Goal: Feedback & Contribution: Submit feedback/report problem

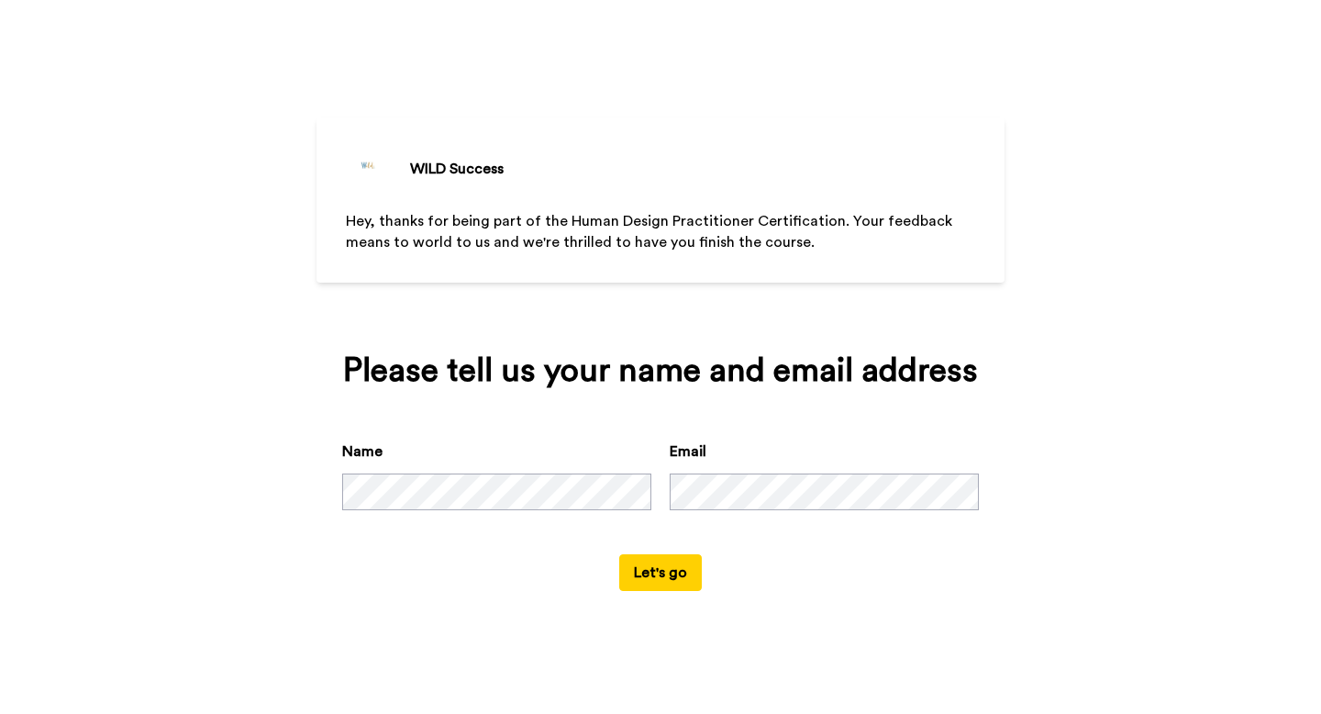
click at [681, 577] on button "Let's go" at bounding box center [660, 572] width 83 height 37
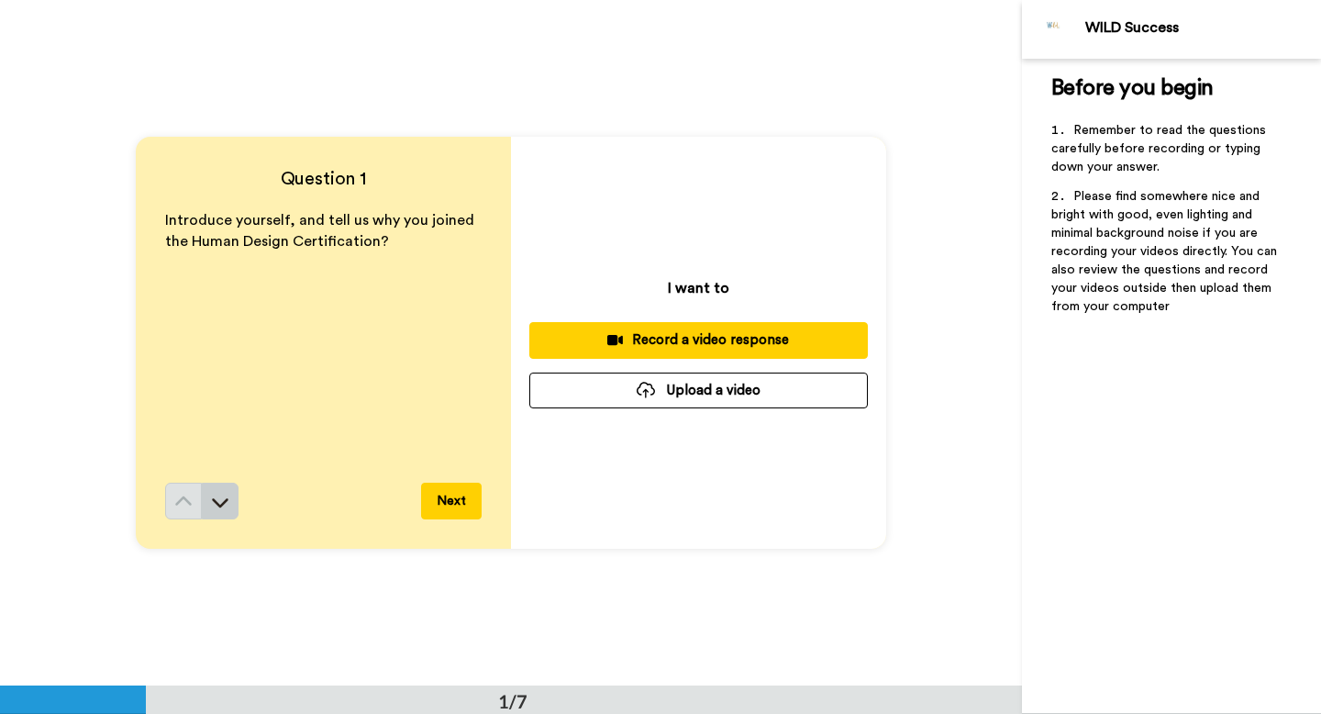
click at [216, 500] on icon at bounding box center [220, 502] width 18 height 18
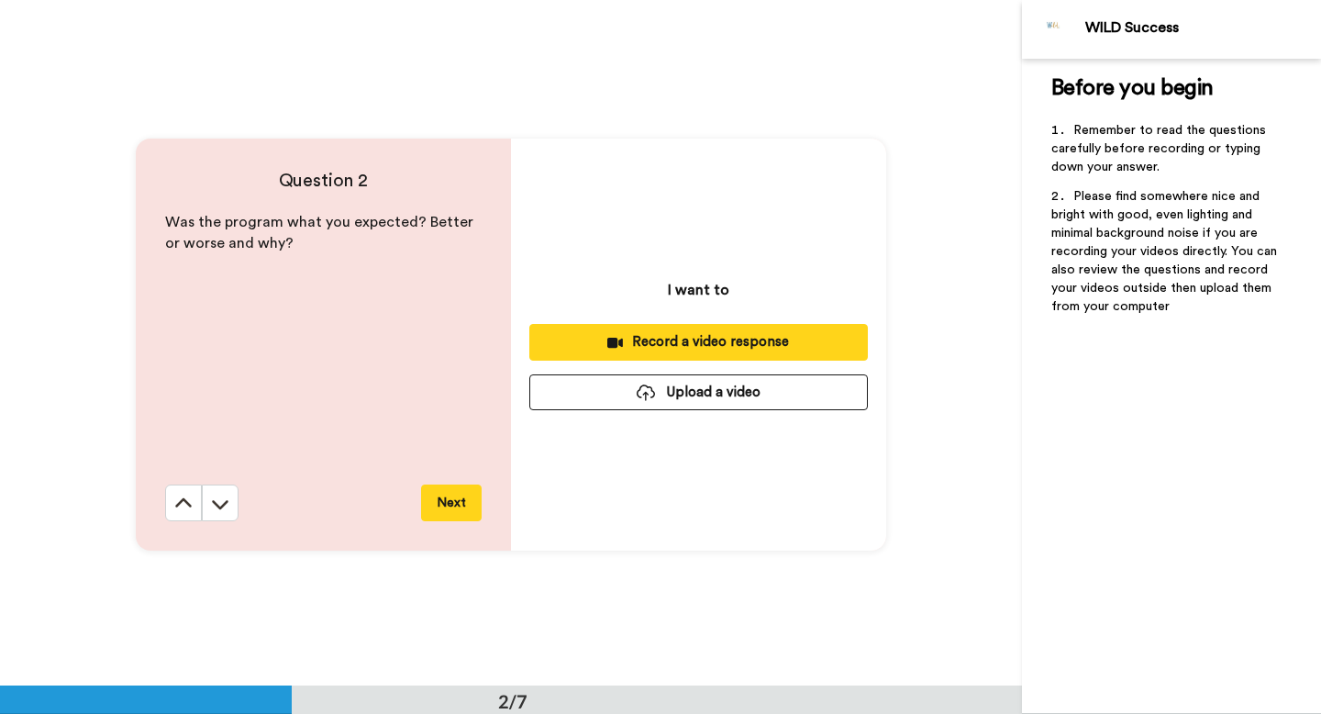
scroll to position [686, 0]
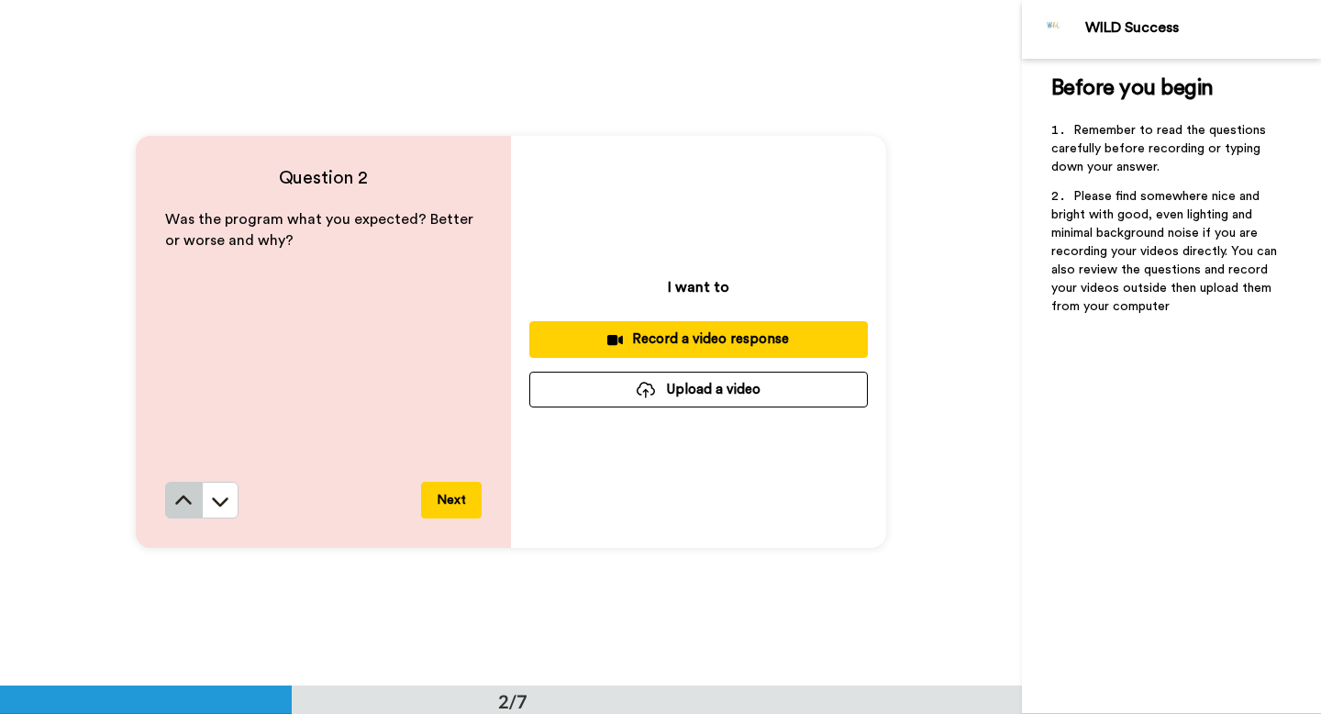
click at [174, 499] on icon at bounding box center [183, 501] width 18 height 18
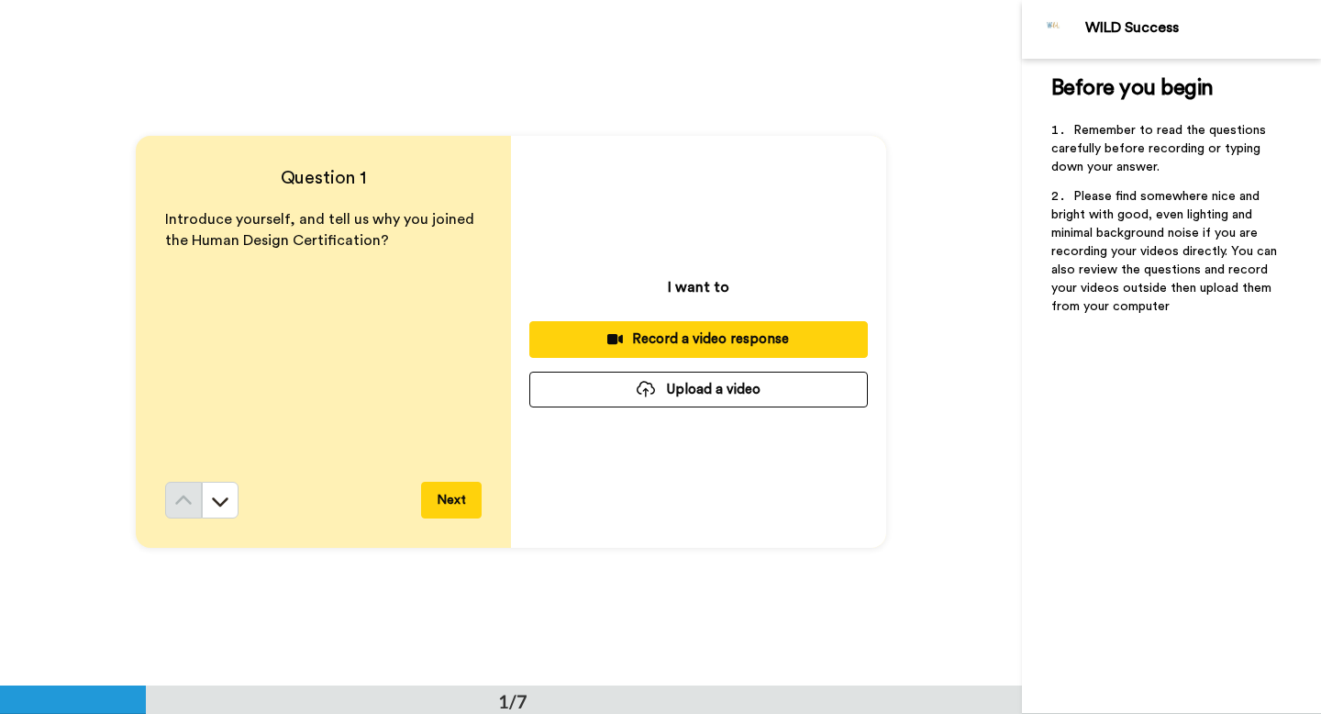
scroll to position [0, 0]
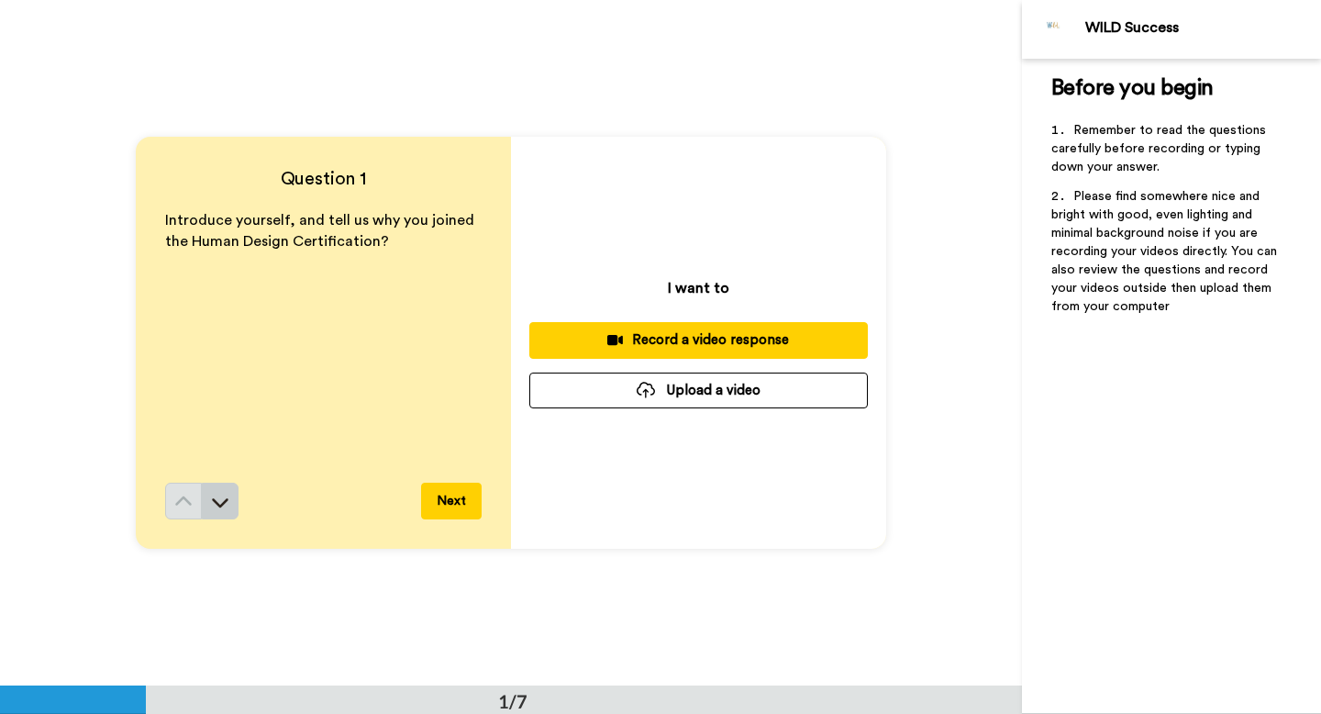
click at [222, 504] on icon at bounding box center [220, 502] width 18 height 18
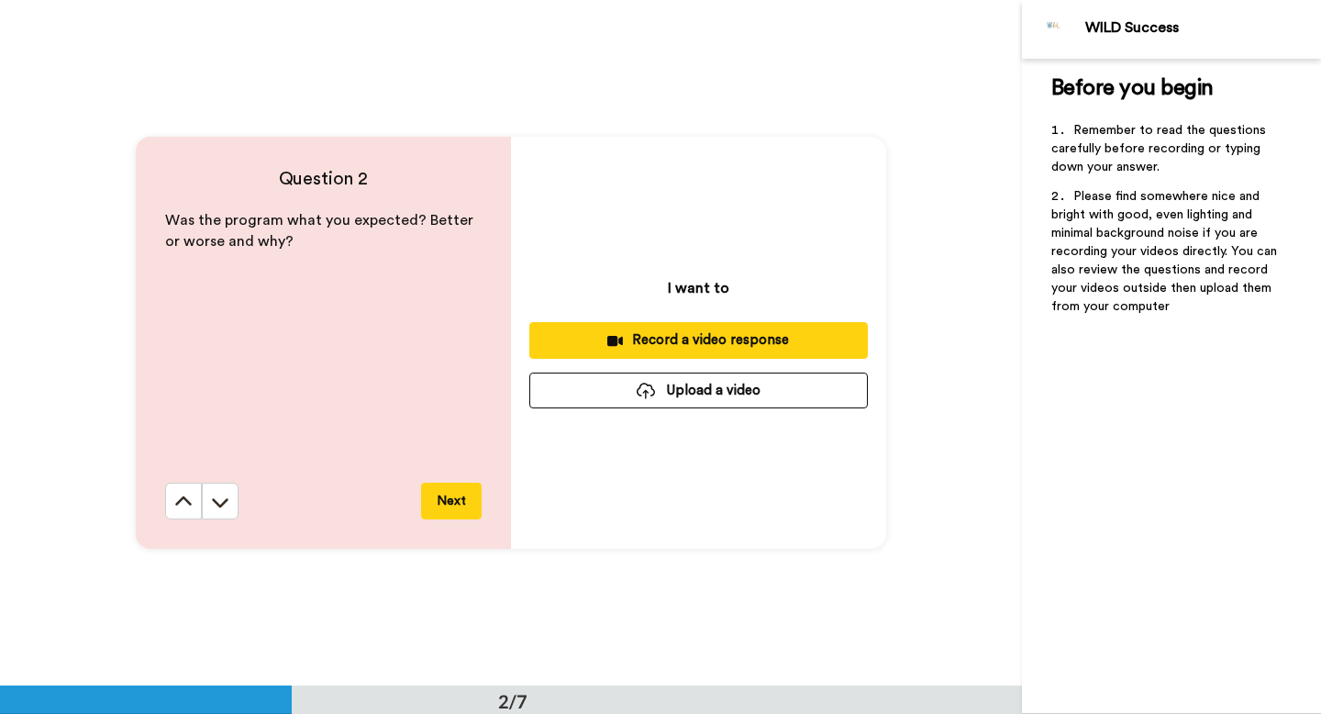
scroll to position [686, 0]
click at [220, 502] on icon at bounding box center [220, 501] width 18 height 18
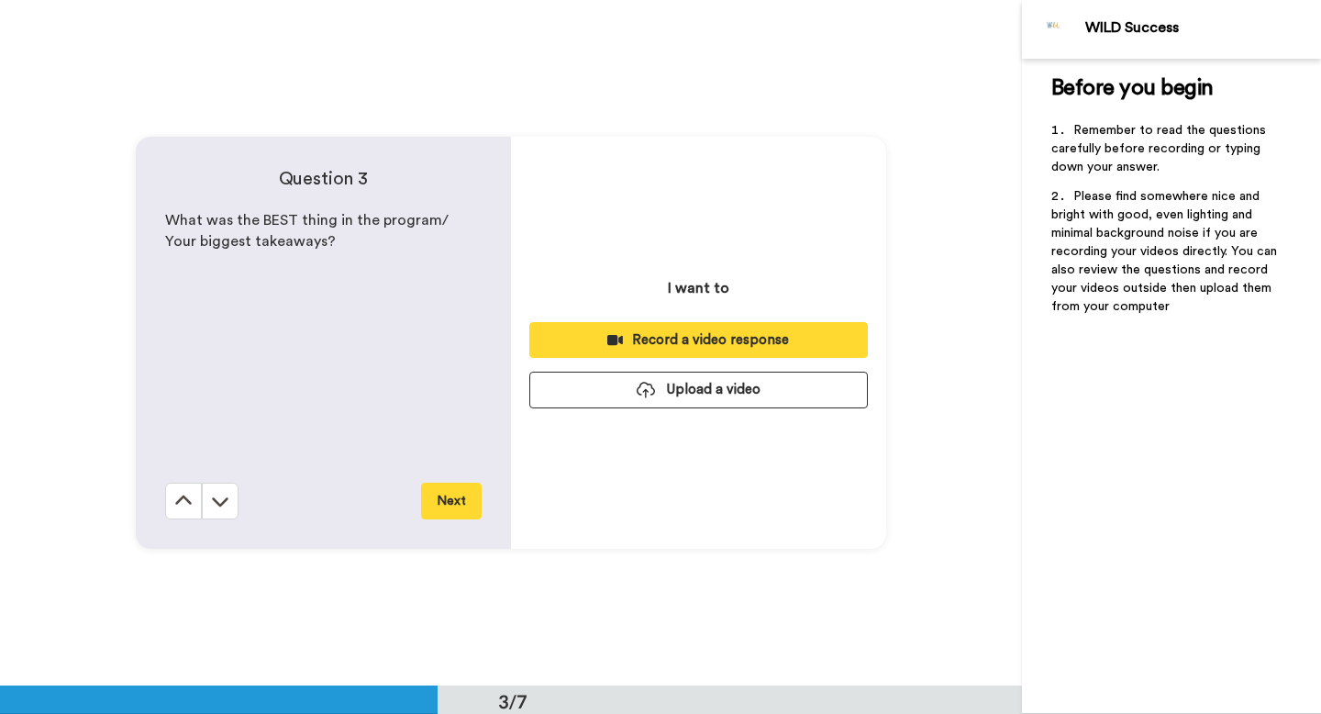
scroll to position [1371, 0]
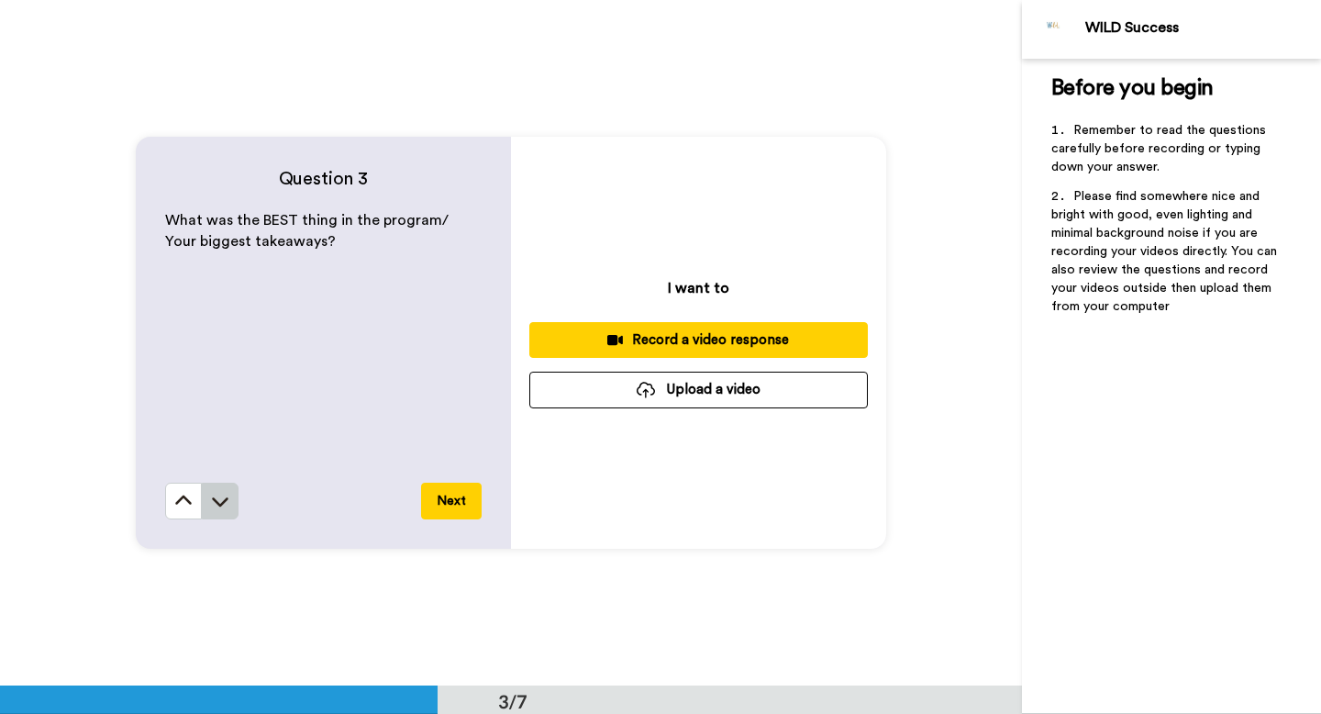
click at [217, 507] on icon at bounding box center [220, 501] width 18 height 18
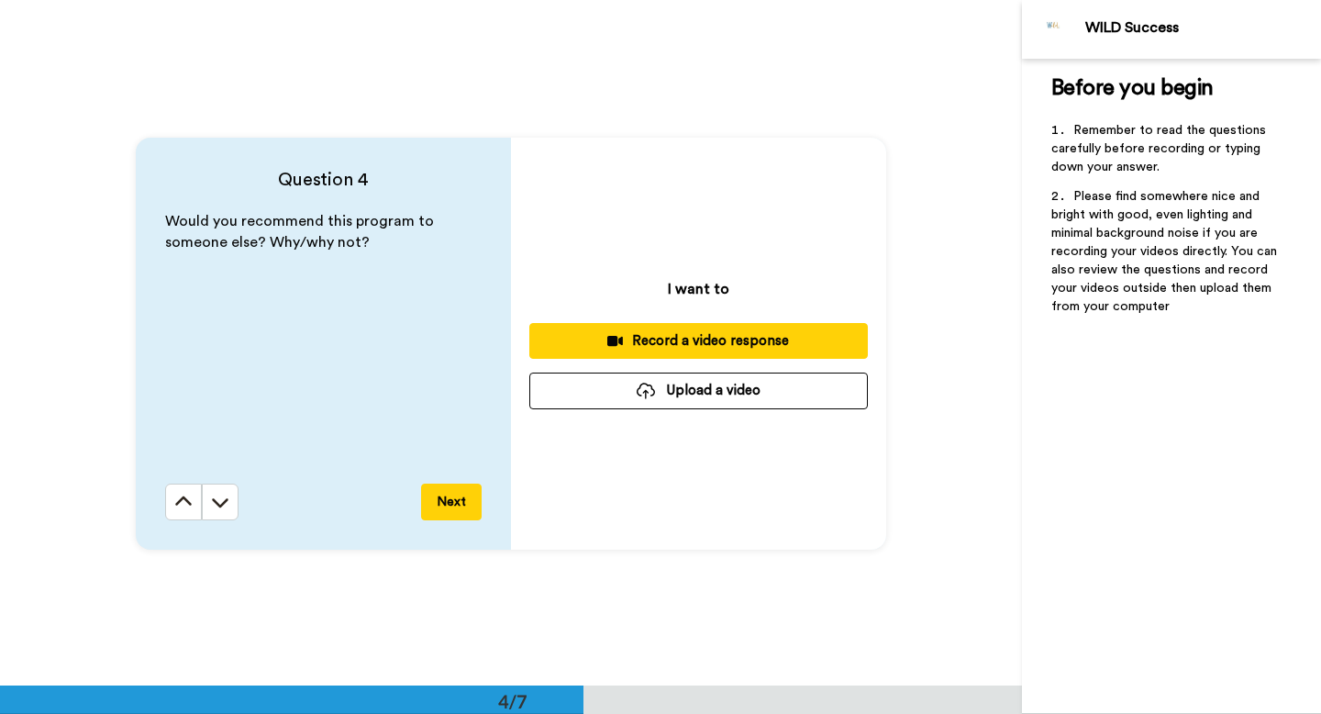
scroll to position [2056, 0]
click at [220, 504] on icon at bounding box center [220, 501] width 18 height 18
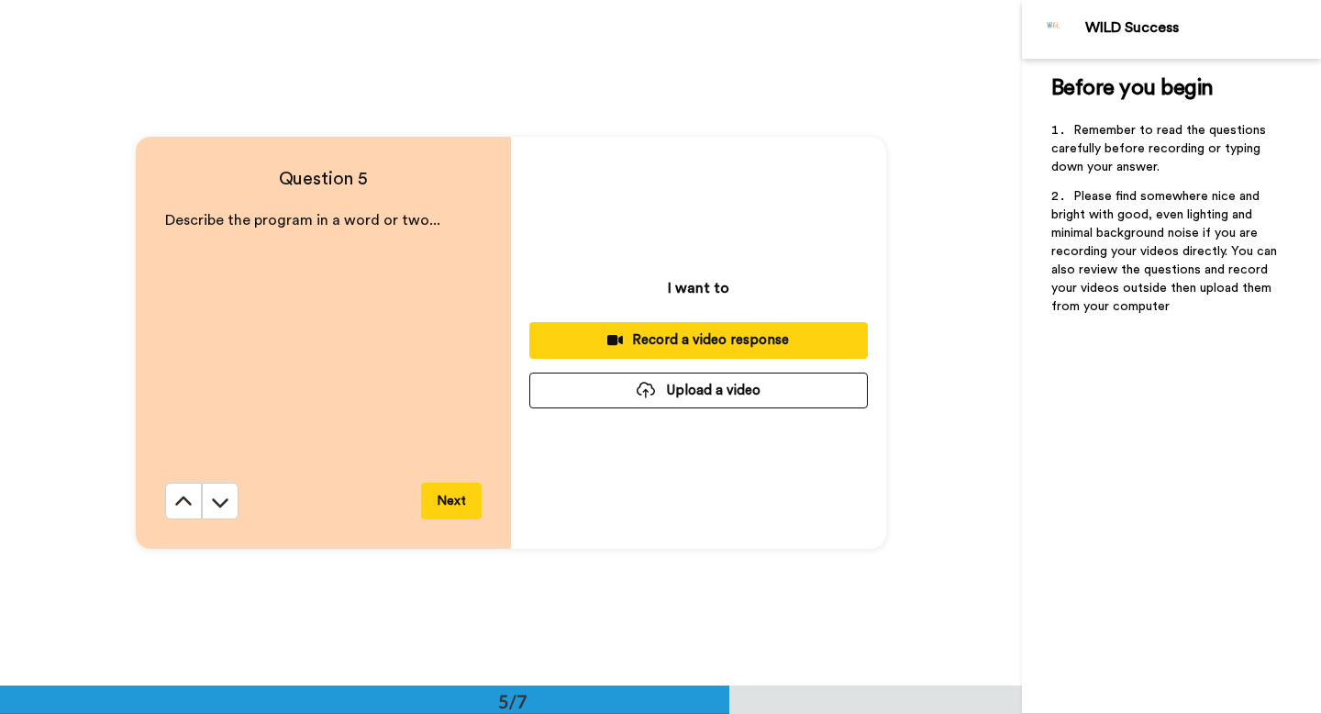
scroll to position [2743, 0]
click at [216, 499] on icon at bounding box center [220, 501] width 18 height 18
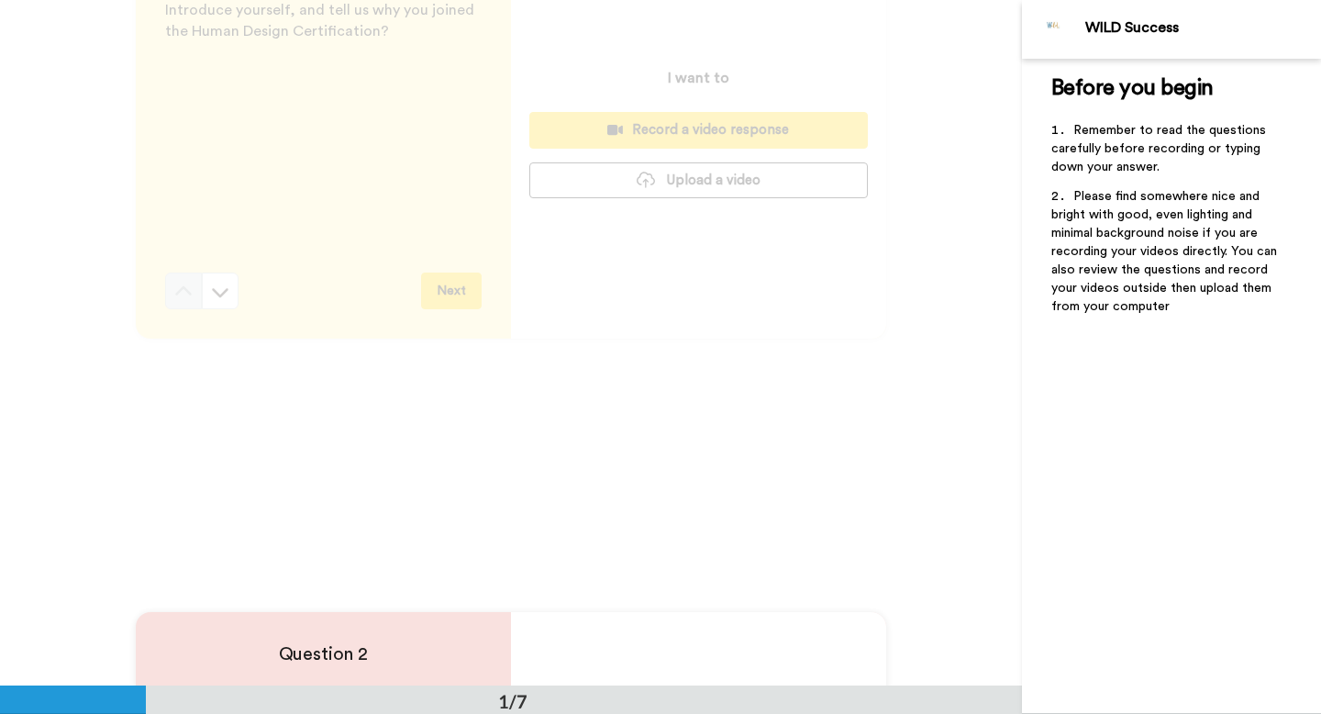
scroll to position [0, 0]
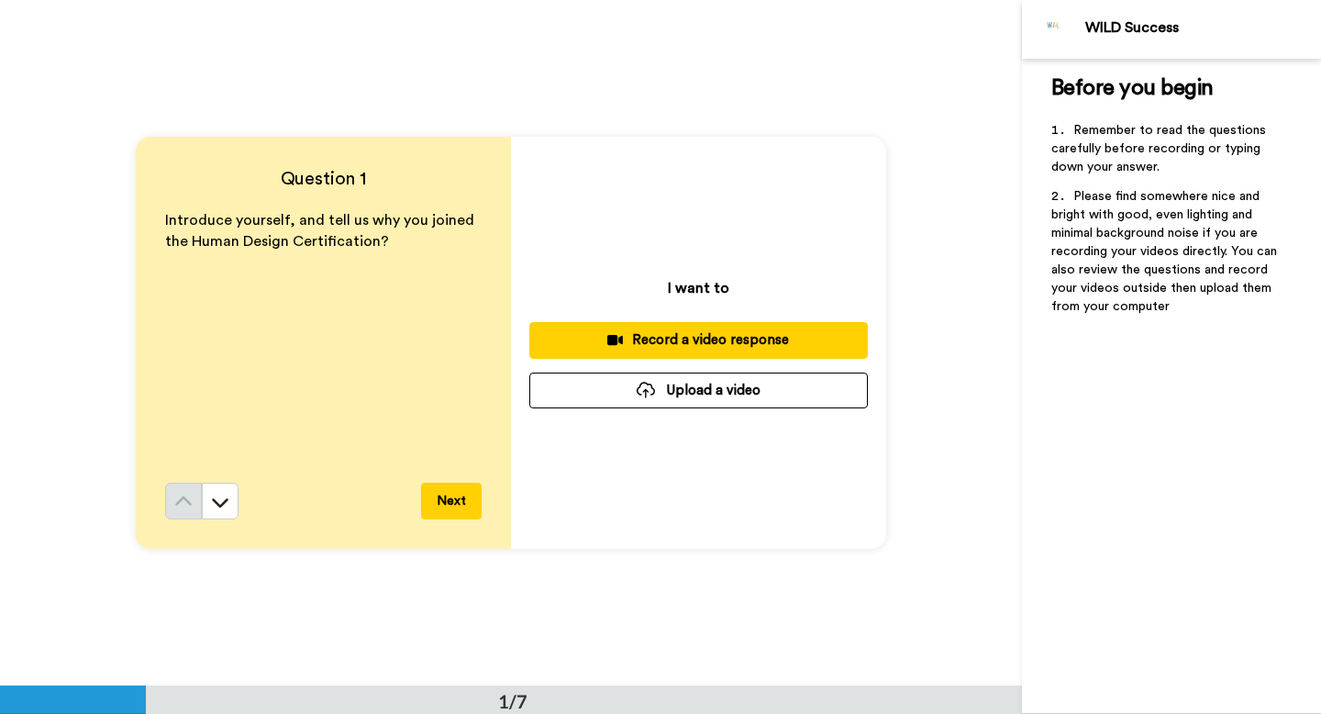
click at [717, 395] on button "Upload a video" at bounding box center [698, 390] width 338 height 36
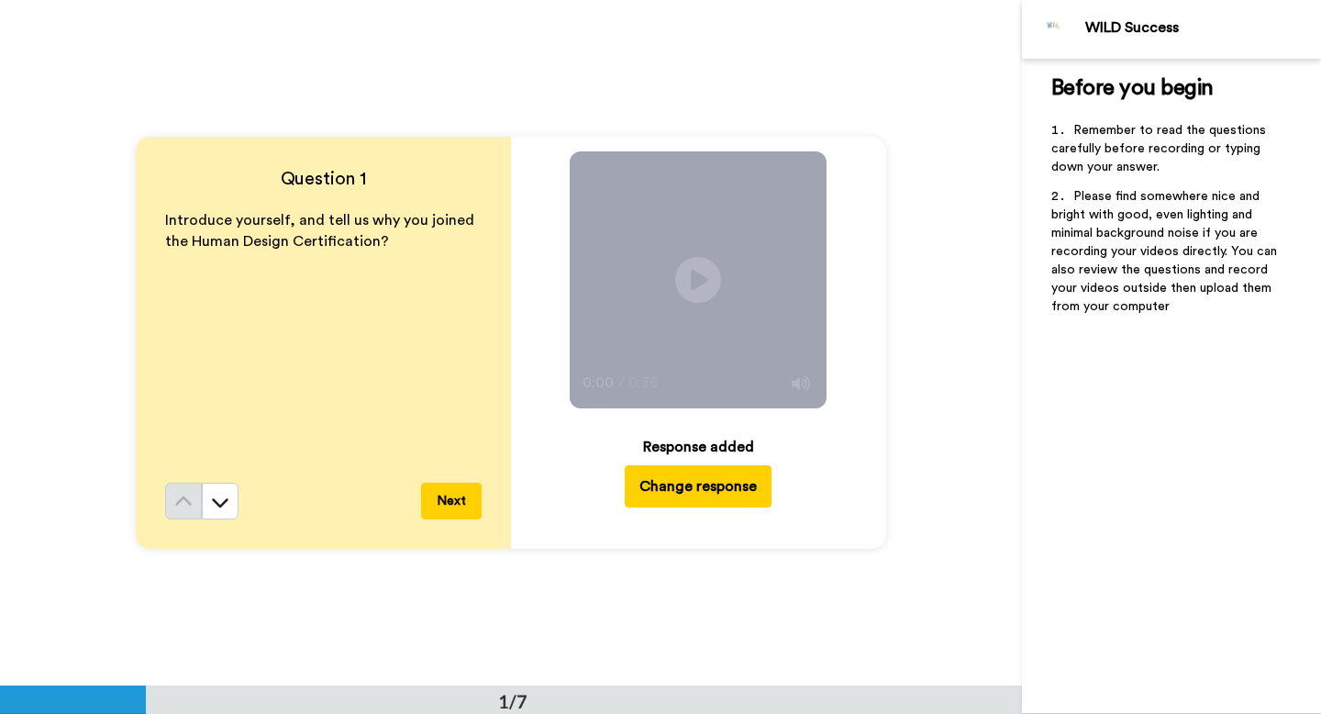
click at [455, 494] on button "Next" at bounding box center [451, 500] width 61 height 37
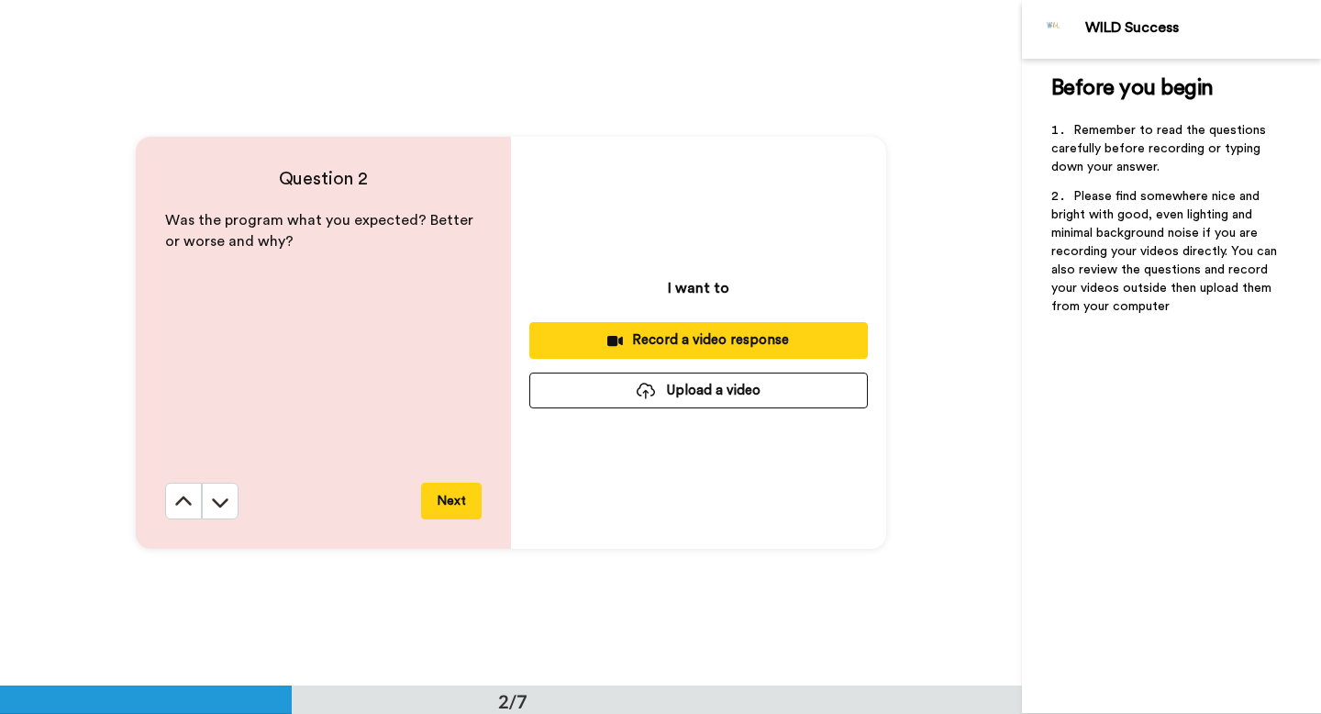
scroll to position [686, 0]
click at [733, 396] on button "Upload a video" at bounding box center [698, 389] width 338 height 36
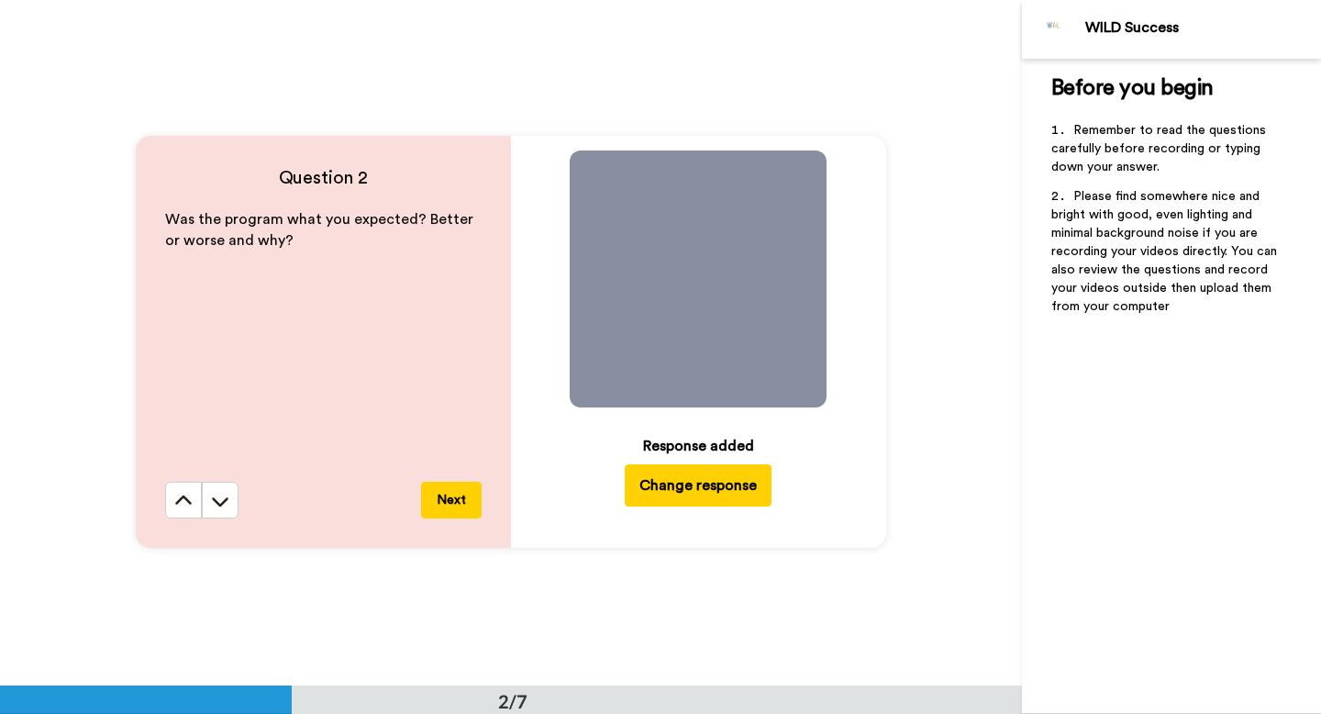
click at [448, 497] on button "Next" at bounding box center [451, 500] width 61 height 37
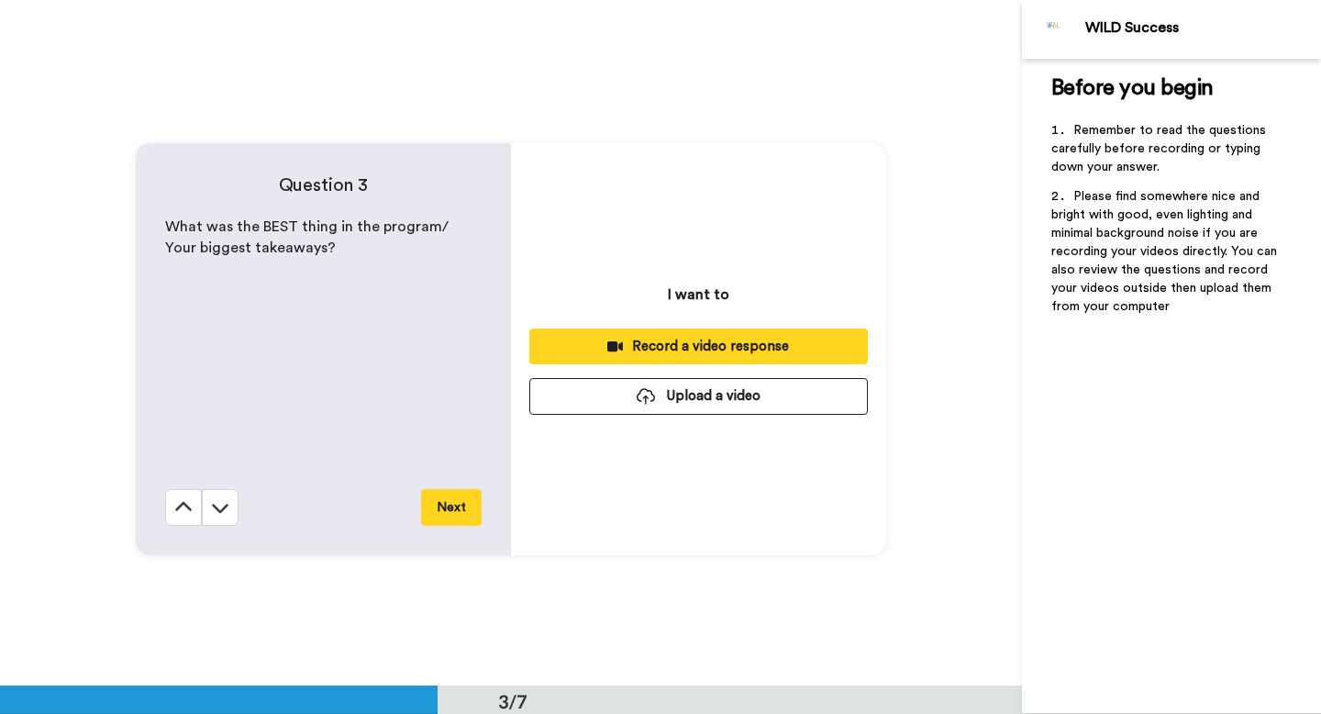
scroll to position [1371, 0]
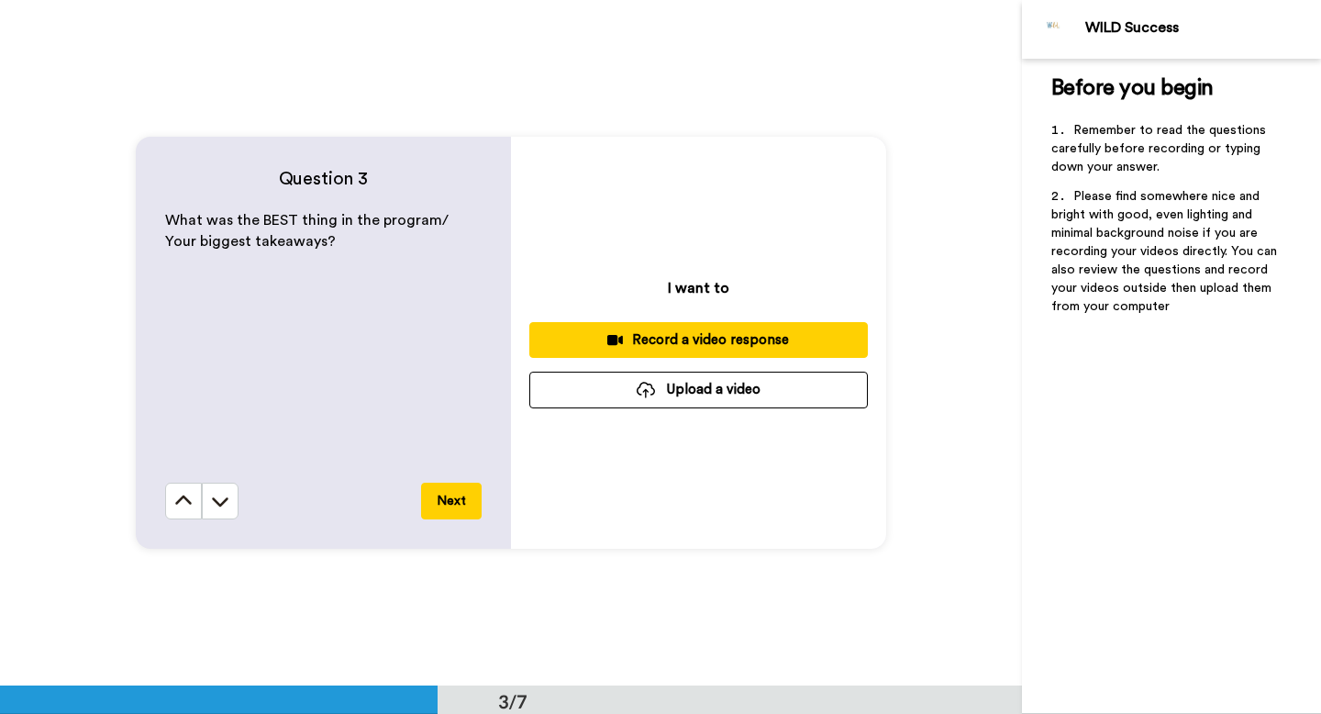
click at [689, 387] on button "Upload a video" at bounding box center [698, 389] width 338 height 36
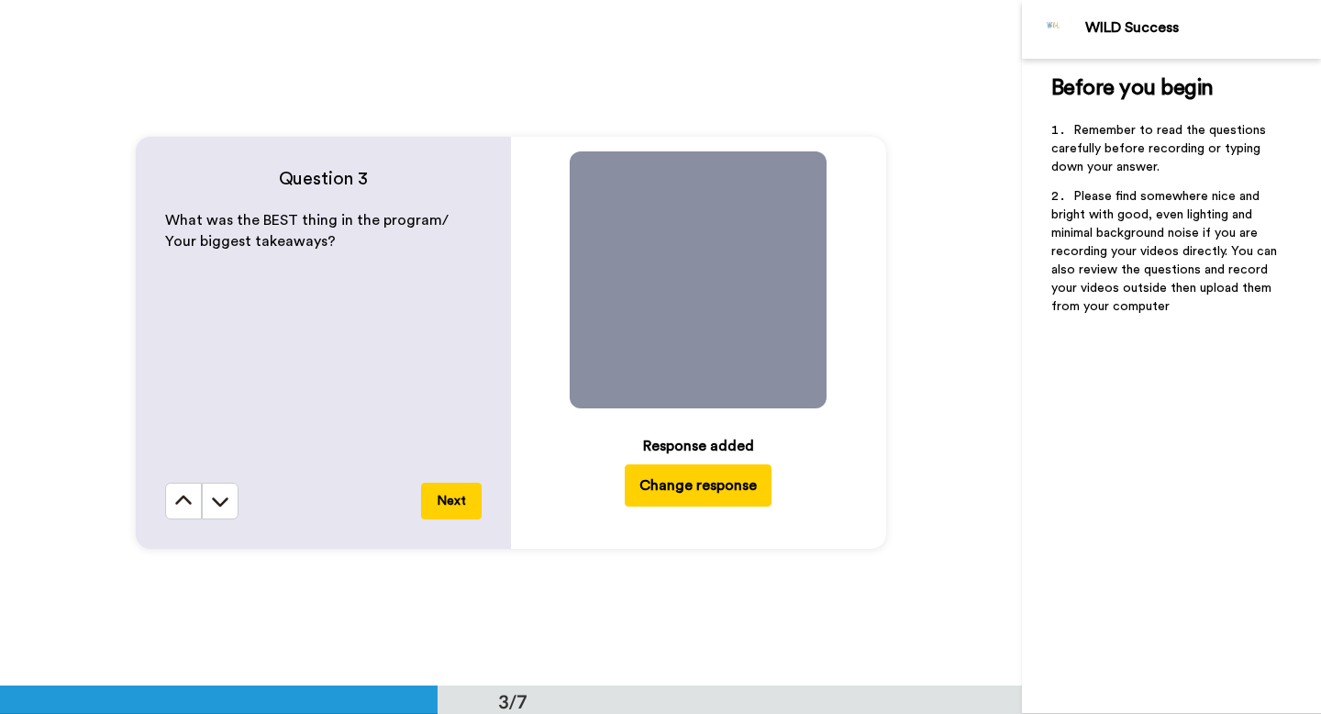
click at [446, 498] on button "Next" at bounding box center [451, 500] width 61 height 37
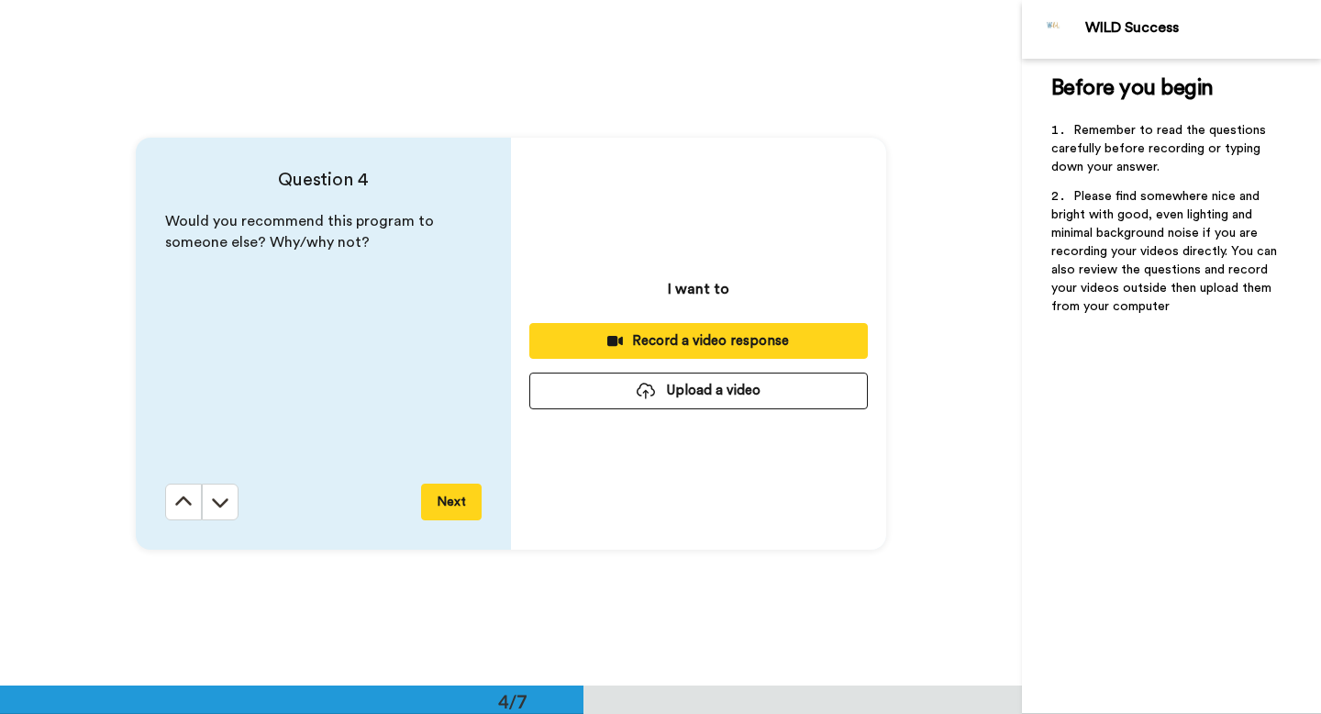
scroll to position [2056, 0]
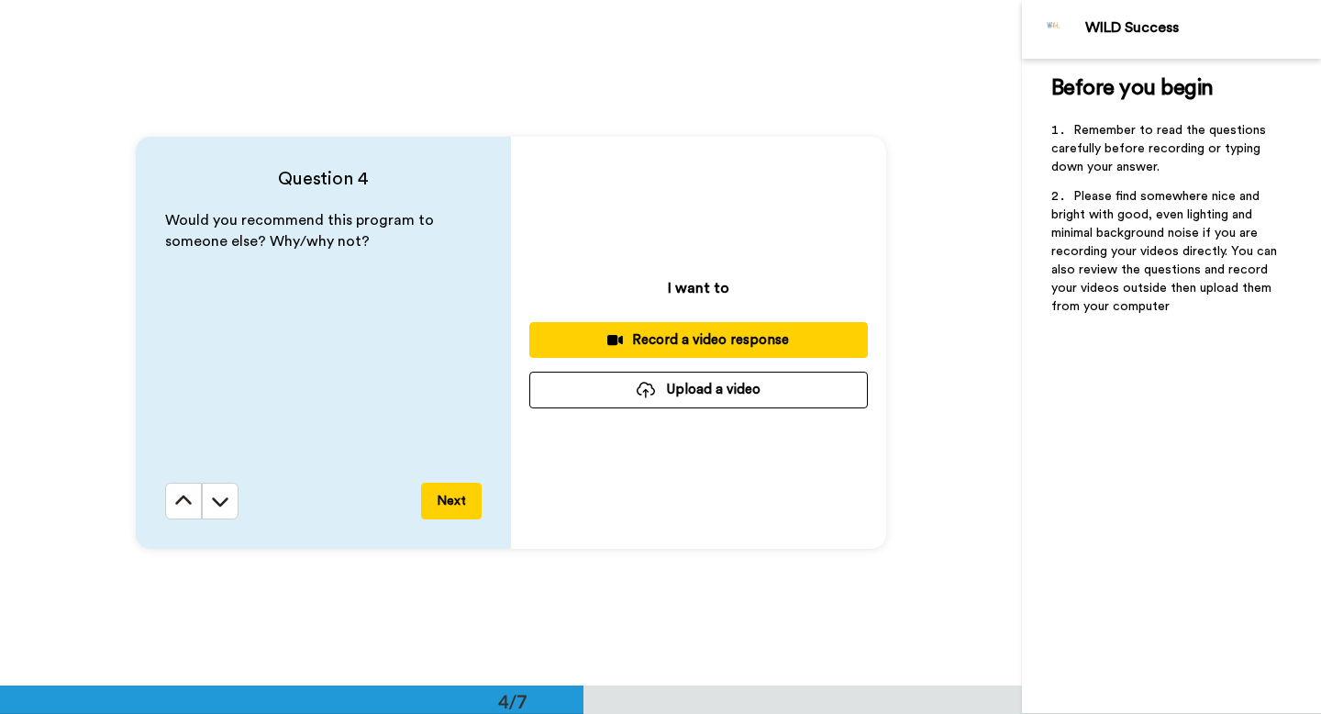
click at [697, 391] on button "Upload a video" at bounding box center [698, 389] width 338 height 36
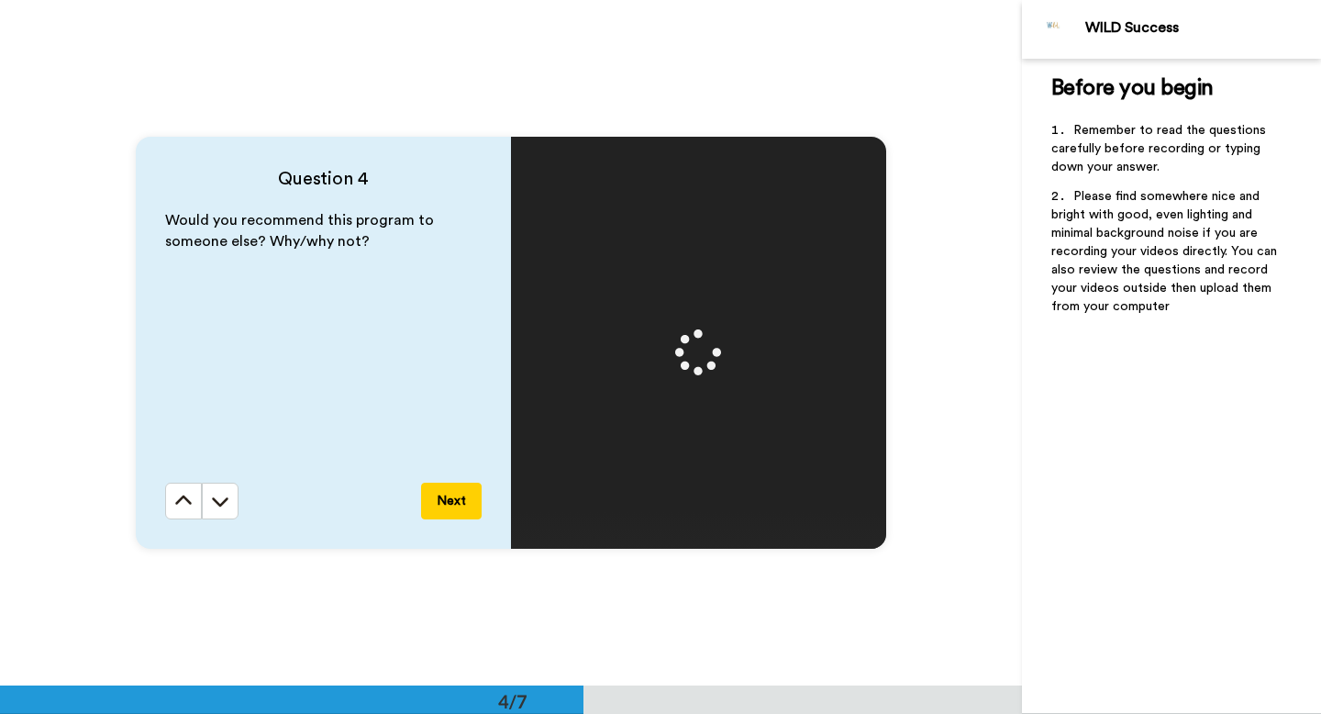
click at [450, 504] on button "Next" at bounding box center [451, 500] width 61 height 37
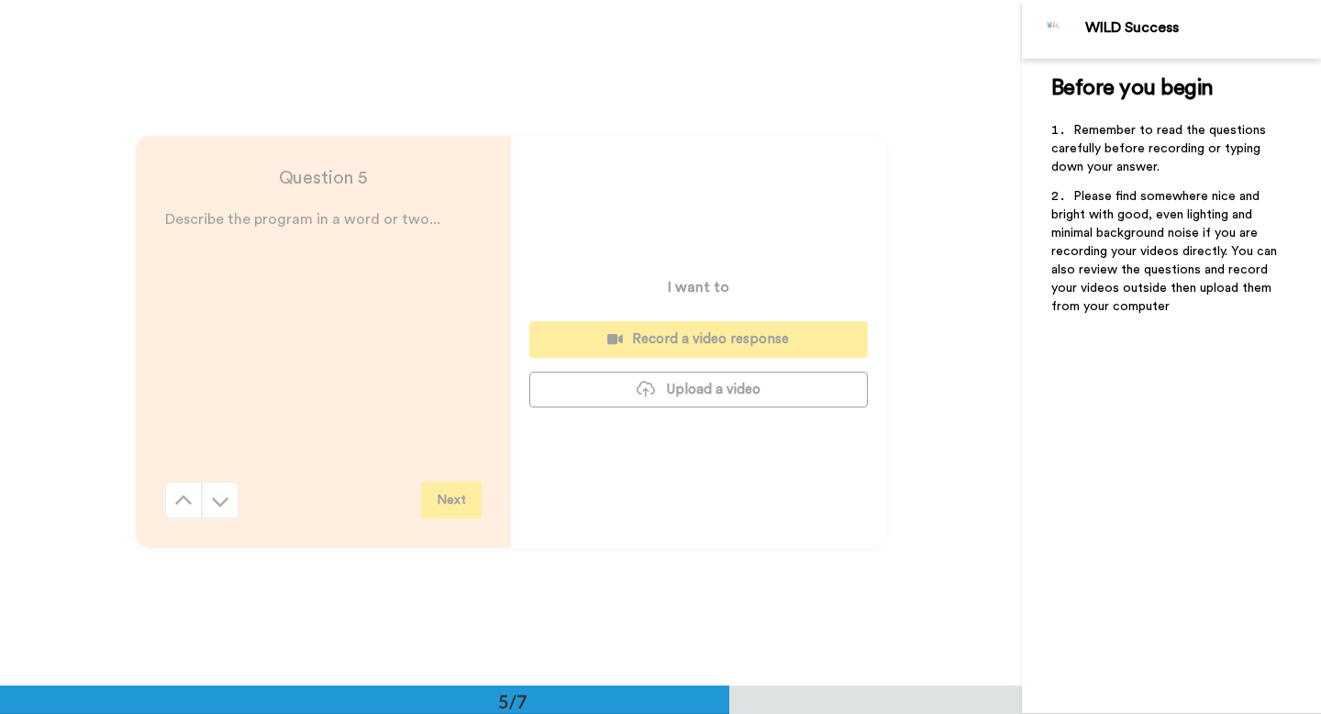
scroll to position [2743, 0]
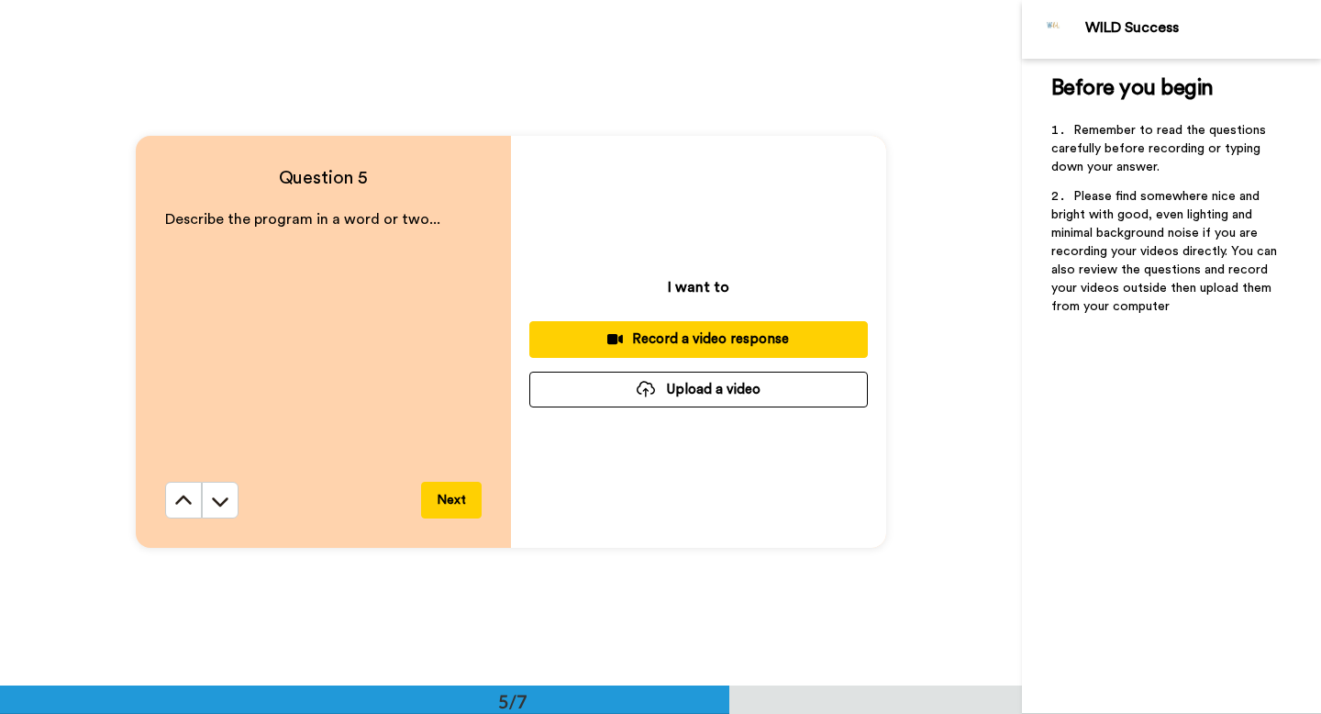
click at [702, 393] on button "Upload a video" at bounding box center [698, 389] width 338 height 36
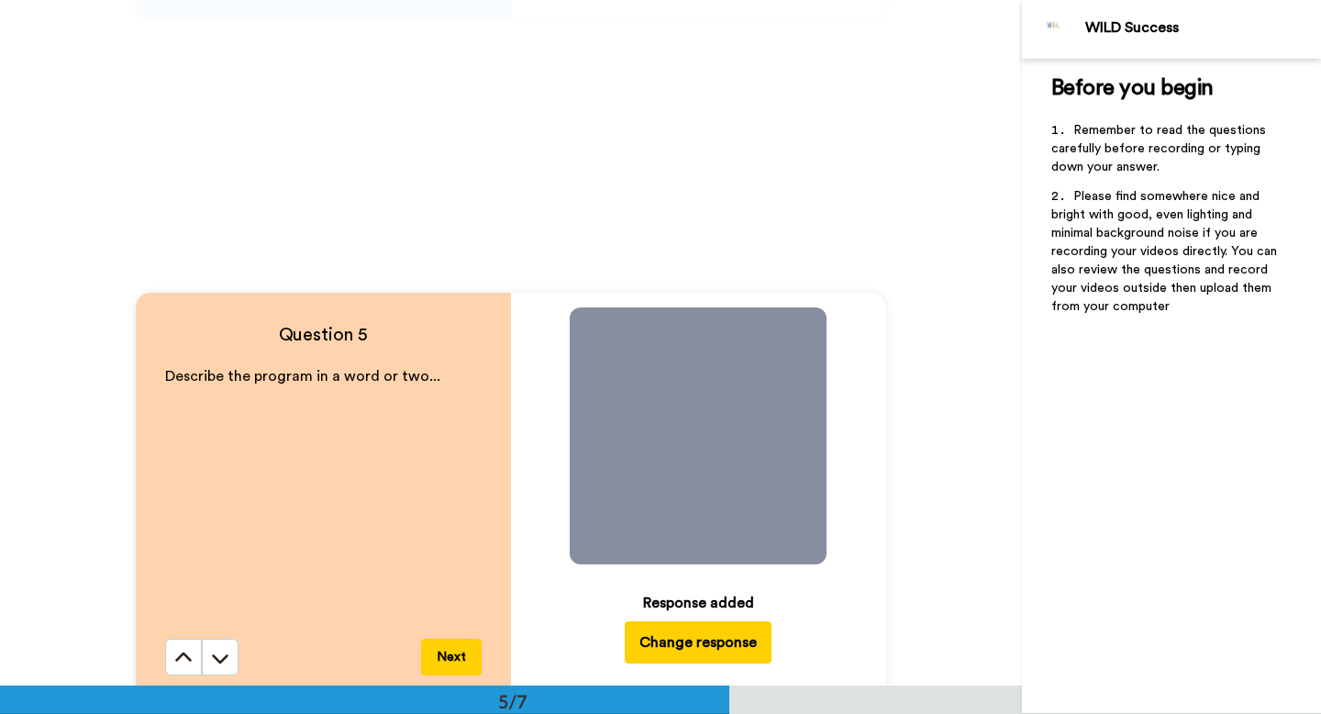
scroll to position [1983, 0]
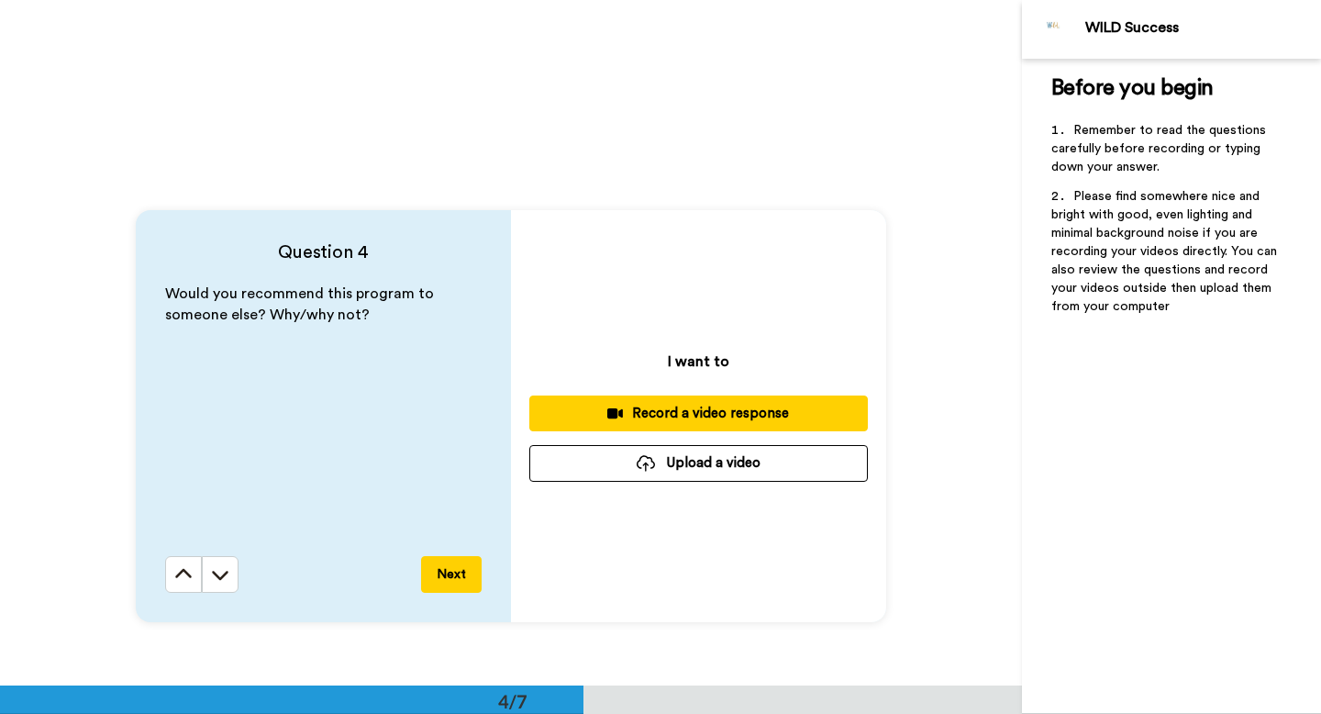
click at [677, 461] on button "Upload a video" at bounding box center [698, 463] width 338 height 36
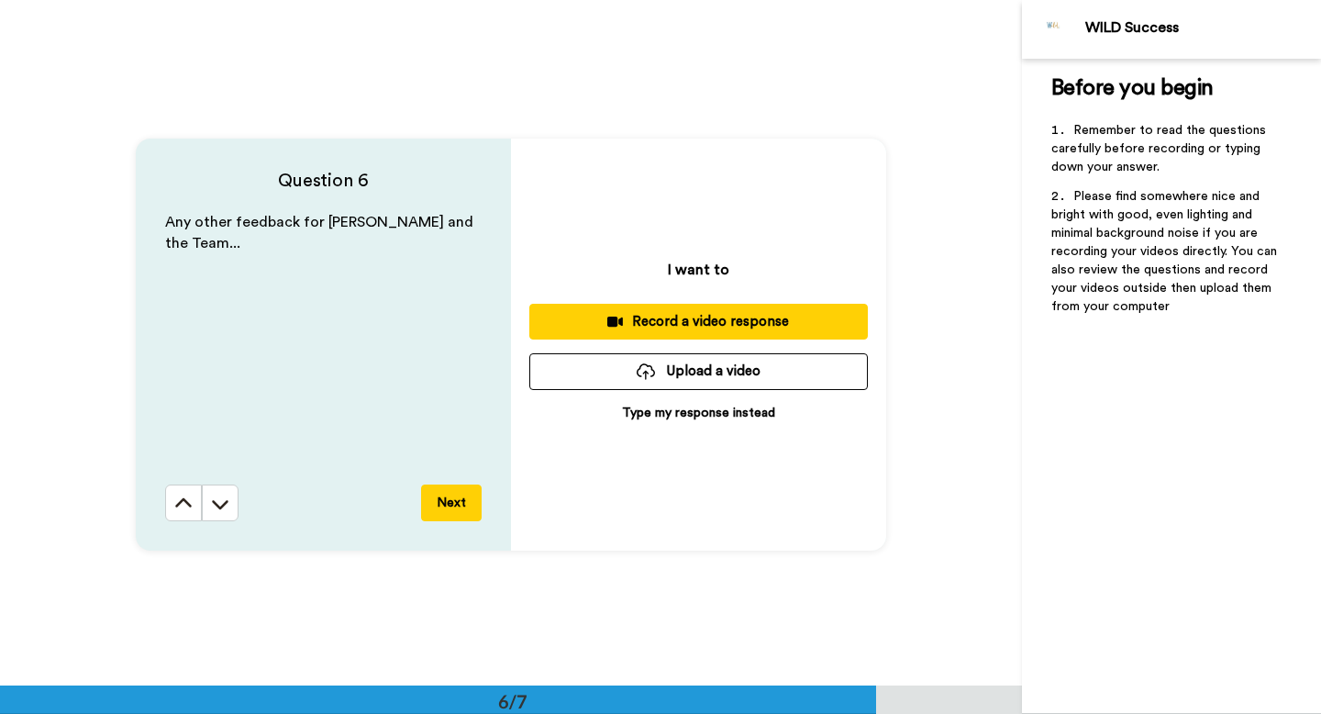
scroll to position [3426, 0]
click at [717, 372] on button "Upload a video" at bounding box center [698, 370] width 338 height 36
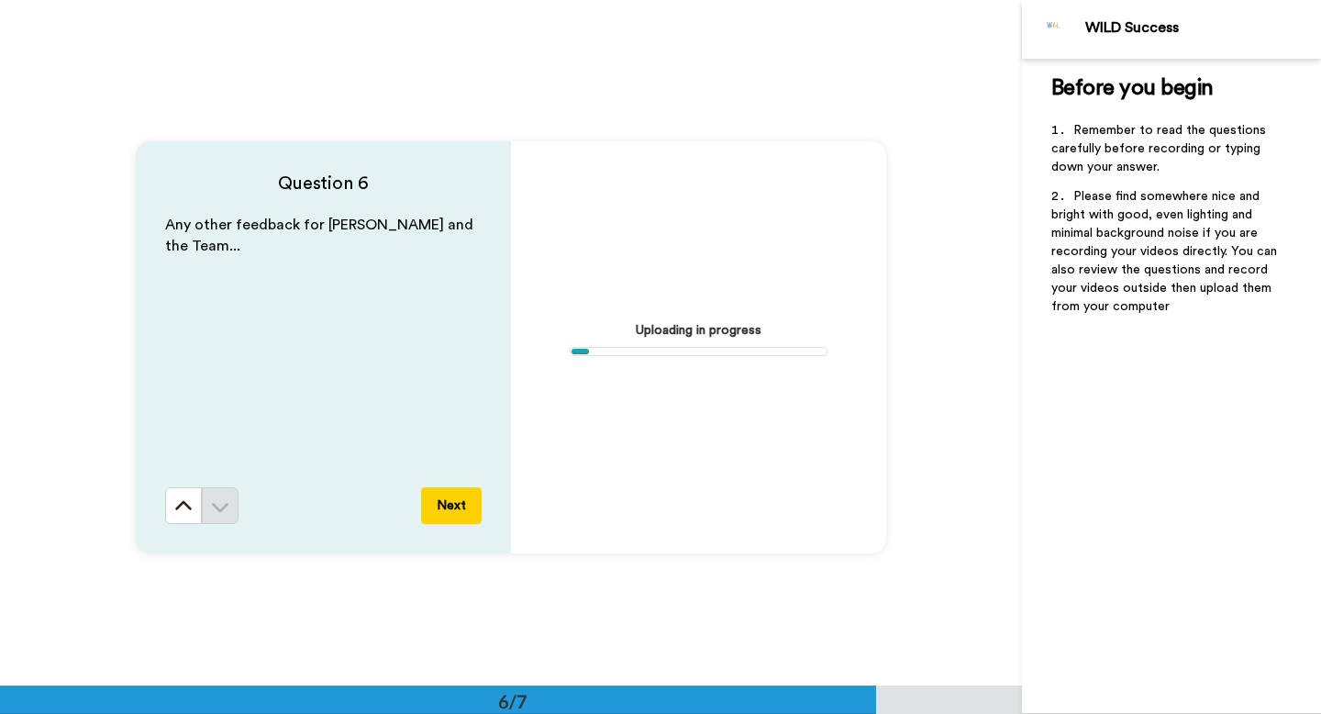
scroll to position [3436, 0]
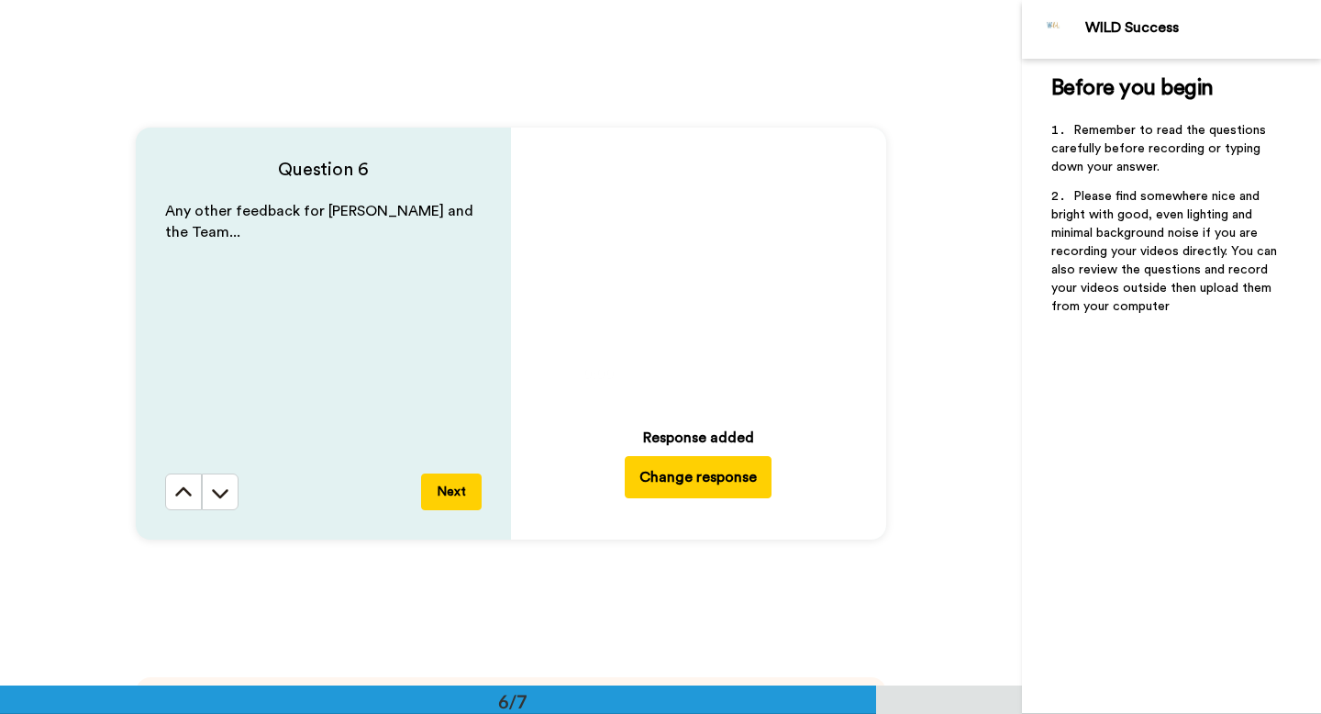
click at [442, 498] on button "Next" at bounding box center [451, 491] width 61 height 37
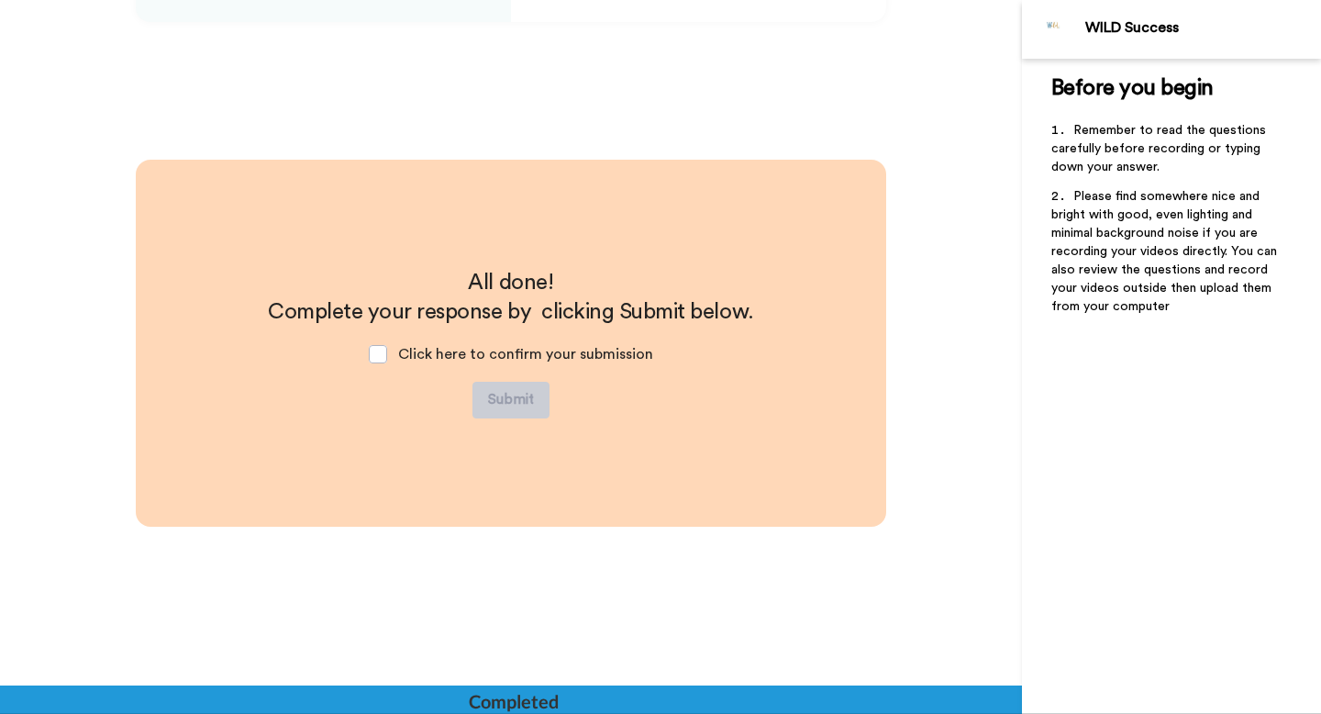
scroll to position [3953, 0]
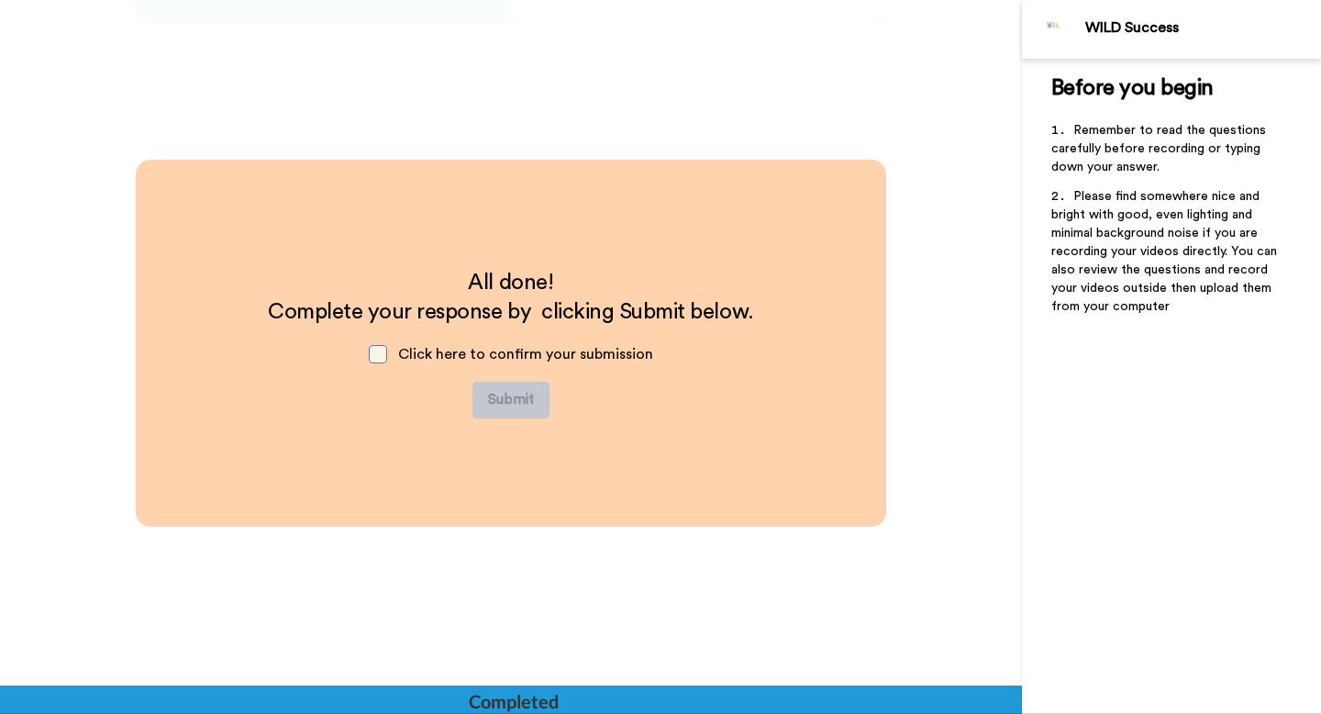
click at [380, 354] on span at bounding box center [378, 354] width 18 height 18
click at [512, 404] on button "Submit" at bounding box center [510, 400] width 77 height 37
